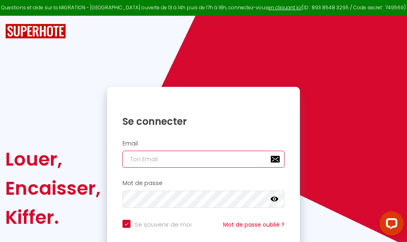
click at [199, 160] on input "email" at bounding box center [203, 159] width 162 height 17
type input "m"
checkbox input "true"
type input "ma"
checkbox input "true"
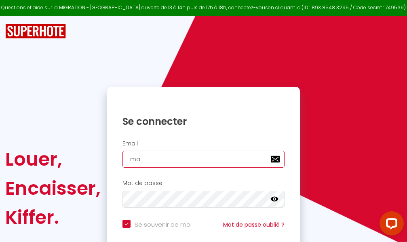
type input "mar"
checkbox input "true"
type input "marc"
checkbox input "true"
type input "marcd"
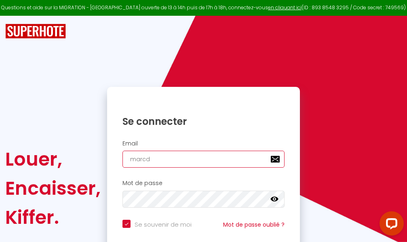
checkbox input "true"
type input "marcdp"
checkbox input "true"
type input "marcdpo"
checkbox input "true"
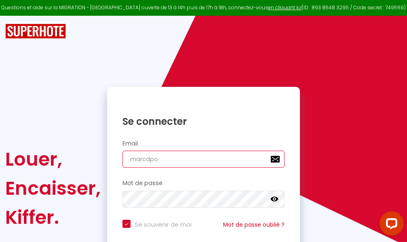
type input "marcdpoz"
checkbox input "true"
type input "marcdpoz."
checkbox input "true"
type input "marcdpoz.l"
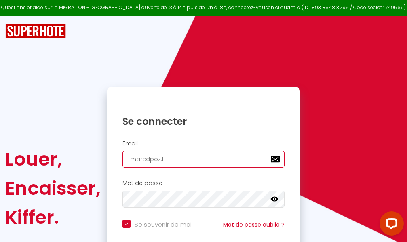
checkbox input "true"
type input "marcdpoz.lo"
checkbox input "true"
type input "marcdpoz.loc"
checkbox input "true"
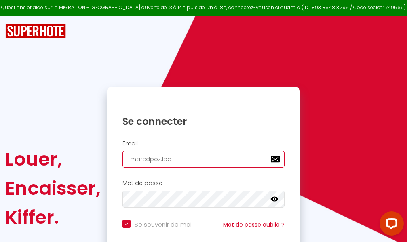
type input "marcdpoz.loca"
checkbox input "true"
type input "marcdpoz.locat"
checkbox input "true"
type input "marcdpoz.locati"
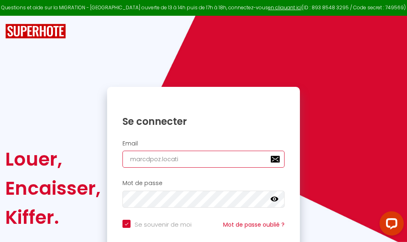
checkbox input "true"
type input "marcdpoz.locatio"
checkbox input "true"
type input "marcdpoz.location"
checkbox input "true"
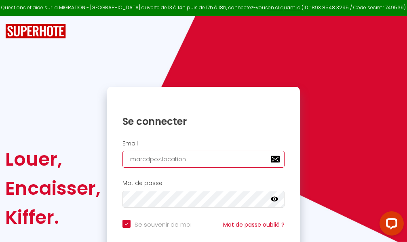
type input "marcdpoz.location@"
checkbox input "true"
type input "marcdpoz.location@g"
checkbox input "true"
type input "marcdpoz.location@gm"
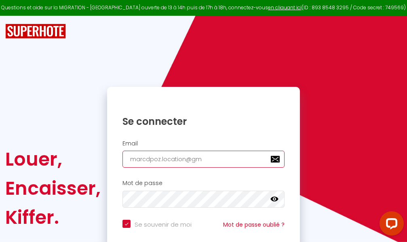
checkbox input "true"
type input "marcdpoz.location@gma"
checkbox input "true"
type input "marcdpoz.location@gmai"
checkbox input "true"
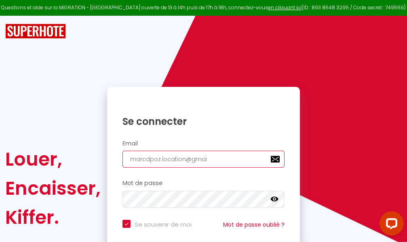
type input "[EMAIL_ADDRESS]"
checkbox input "true"
type input "[EMAIL_ADDRESS]."
checkbox input "true"
type input "marcdpoz.location@gmail.c"
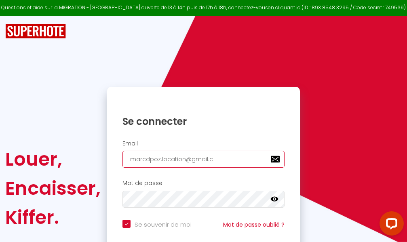
checkbox input "true"
type input "[EMAIL_ADDRESS][DOMAIN_NAME]"
checkbox input "true"
type input "[EMAIL_ADDRESS][DOMAIN_NAME]"
checkbox input "true"
